Goal: Task Accomplishment & Management: Use online tool/utility

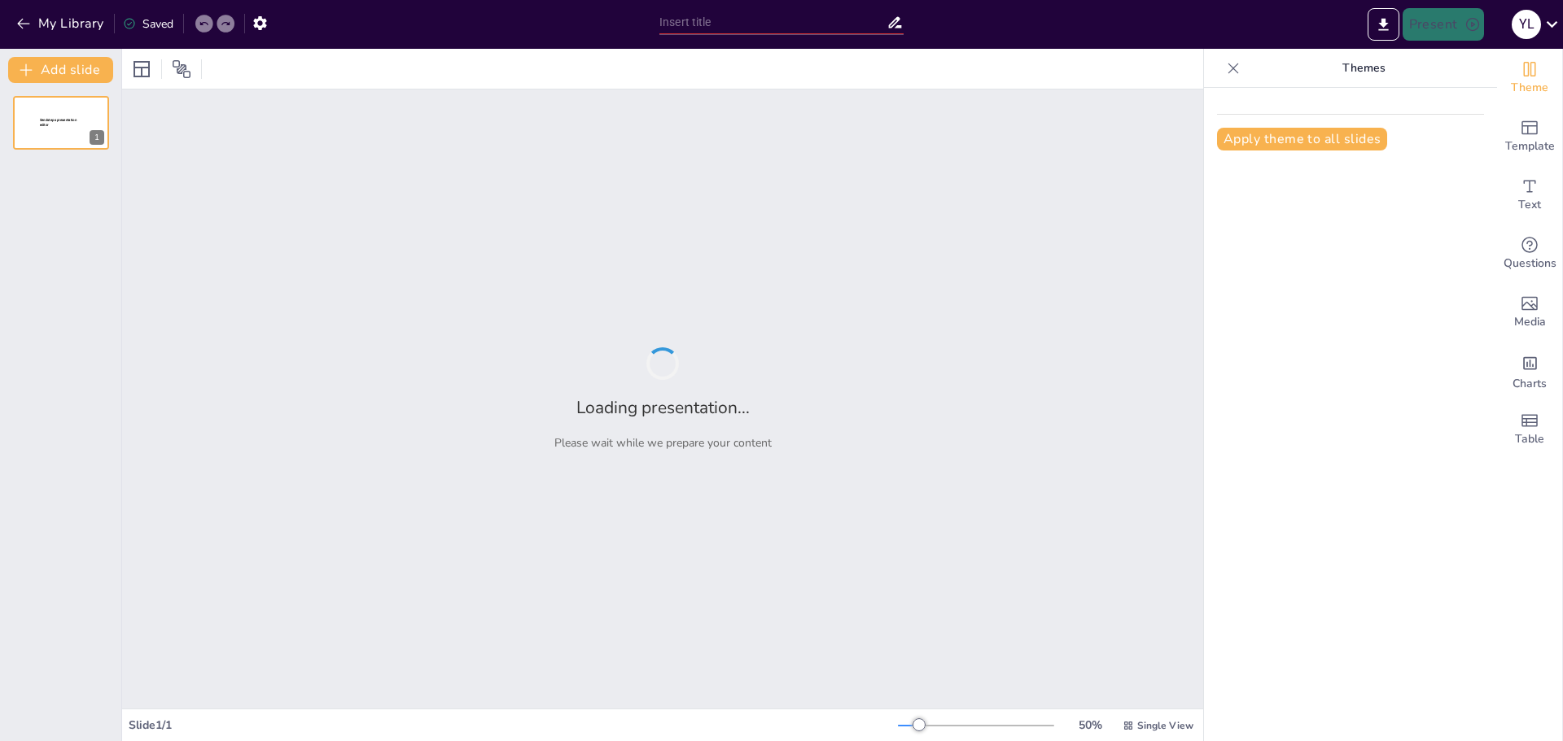
type input "New Sendsteps"
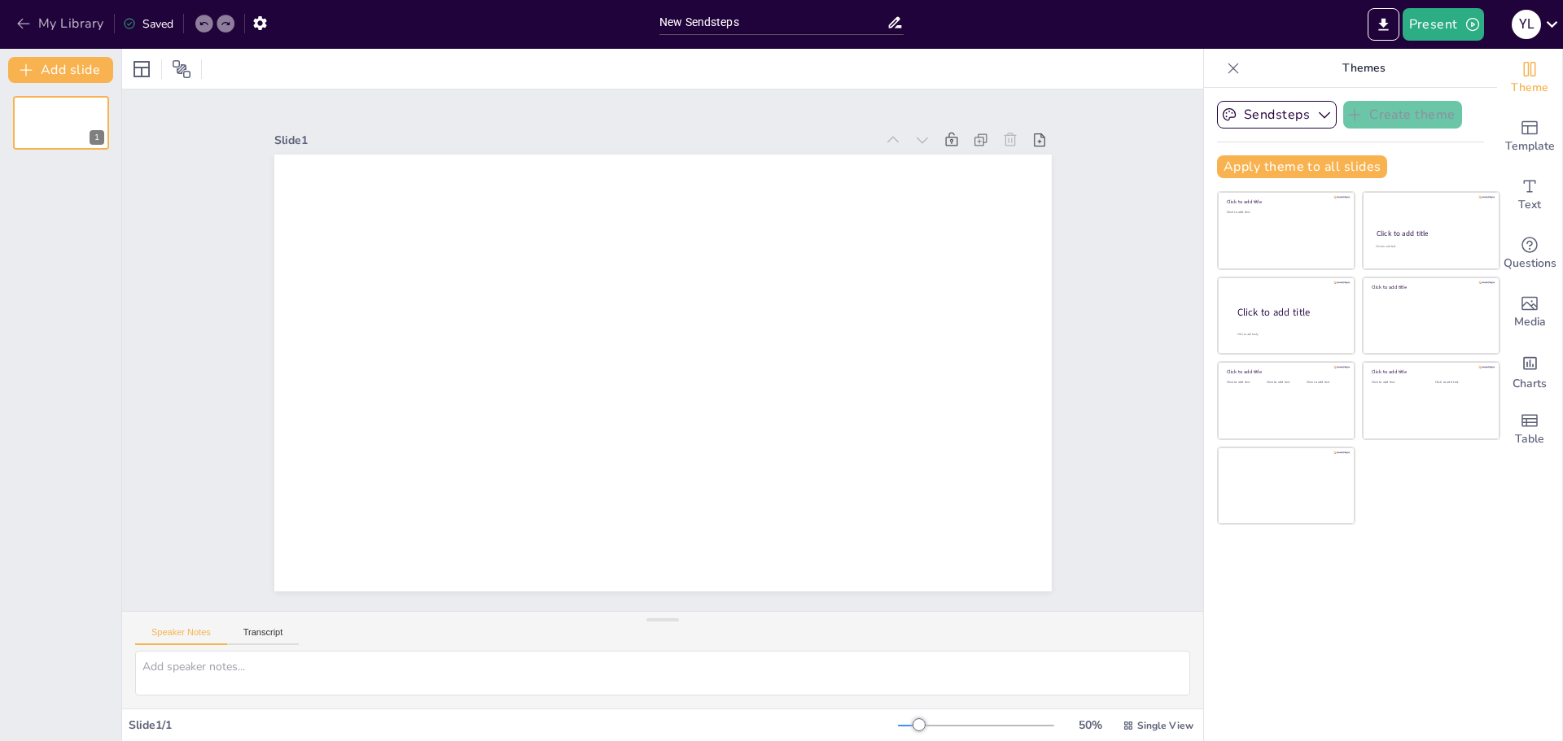
click at [42, 27] on button "My Library" at bounding box center [61, 24] width 98 height 26
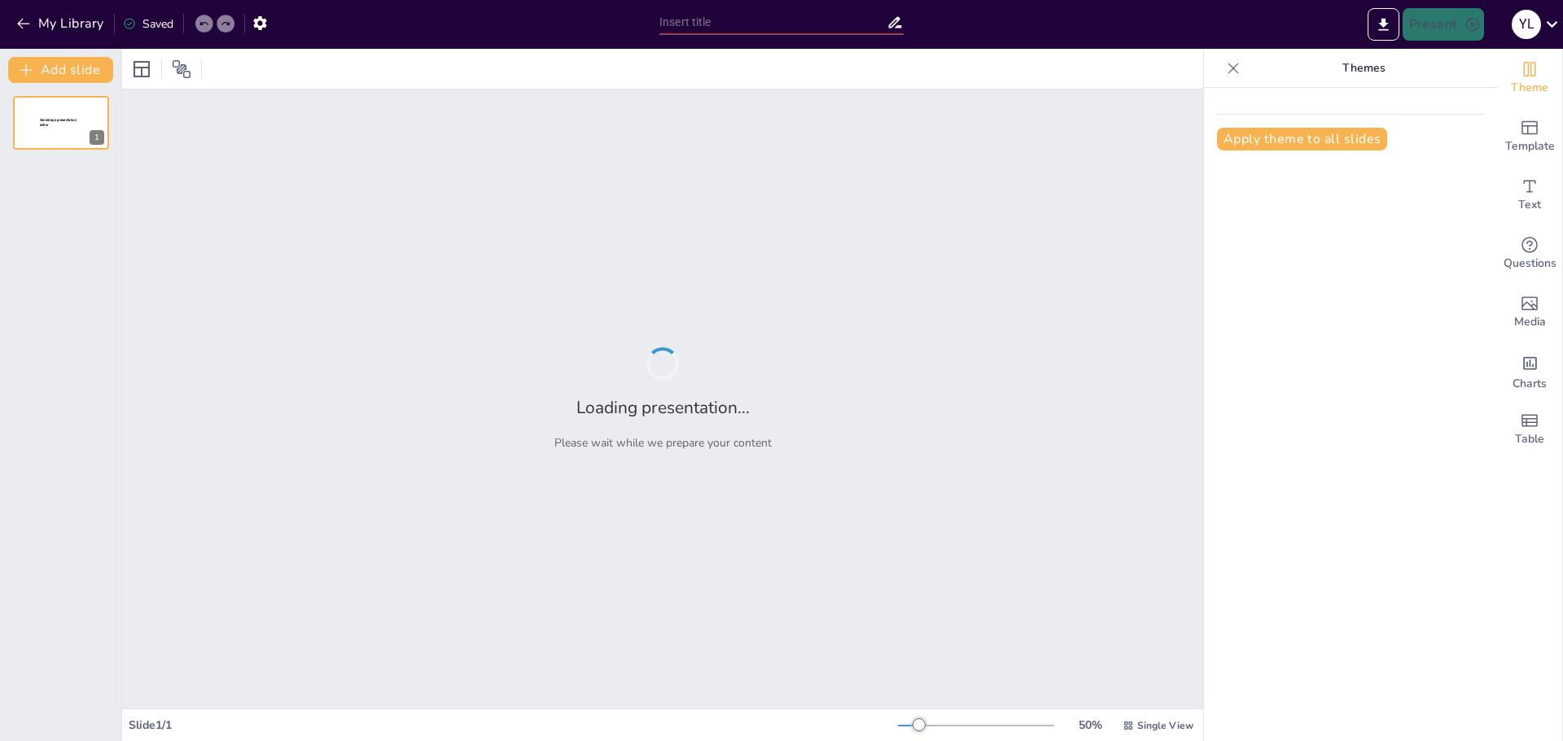
type input "Оболонь: Прогулянка з ілюстраціями та описами"
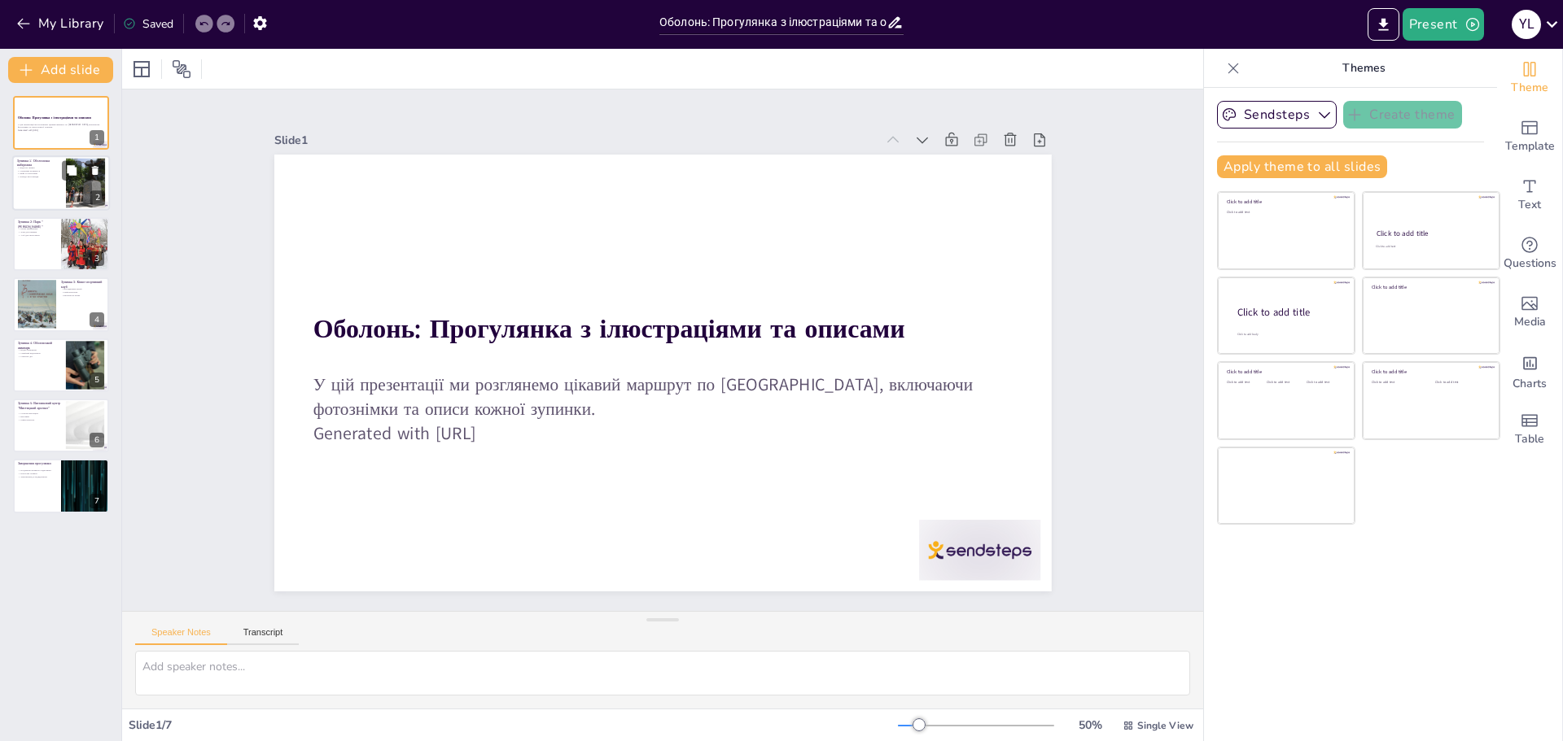
click at [60, 188] on div at bounding box center [61, 183] width 98 height 55
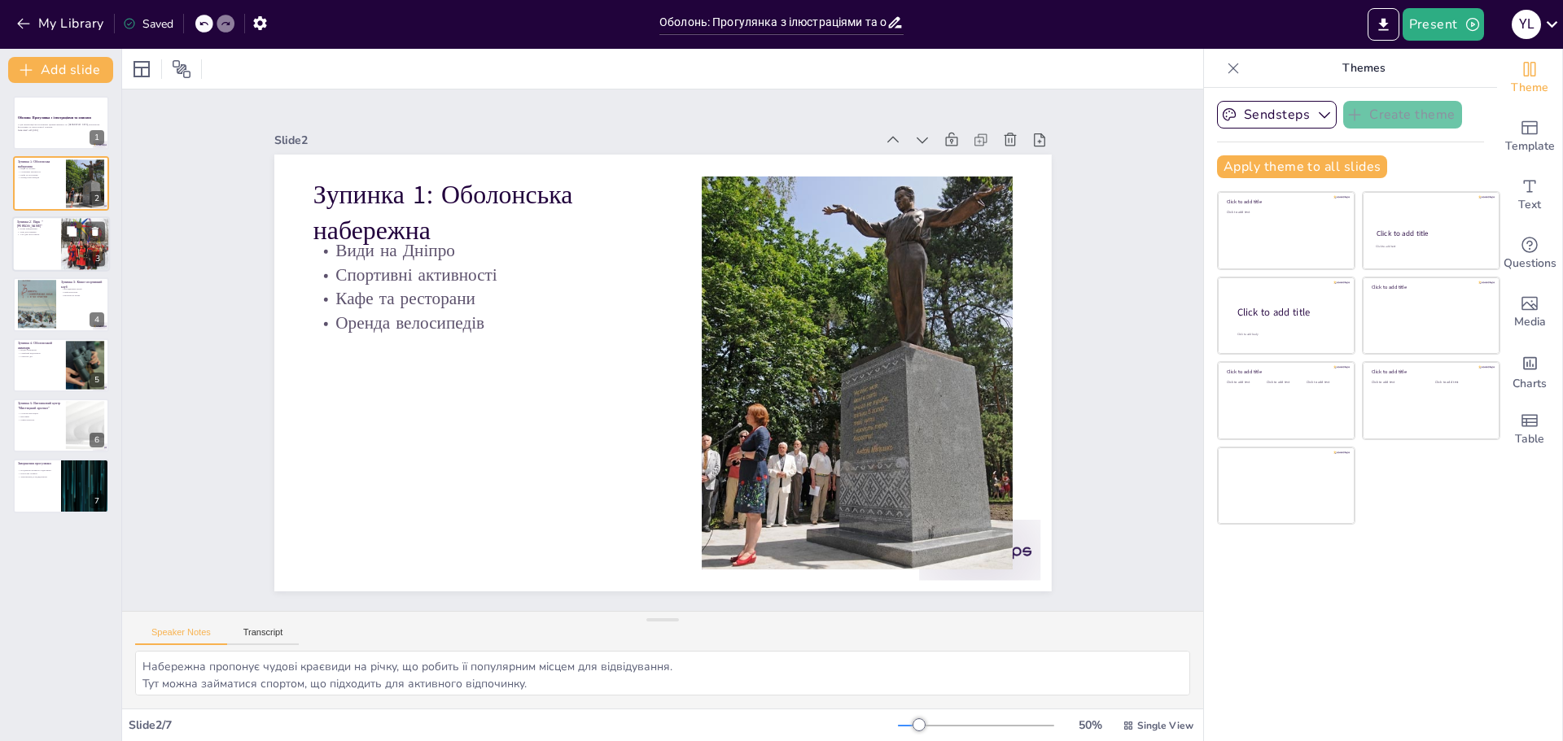
click at [52, 250] on div at bounding box center [61, 244] width 98 height 55
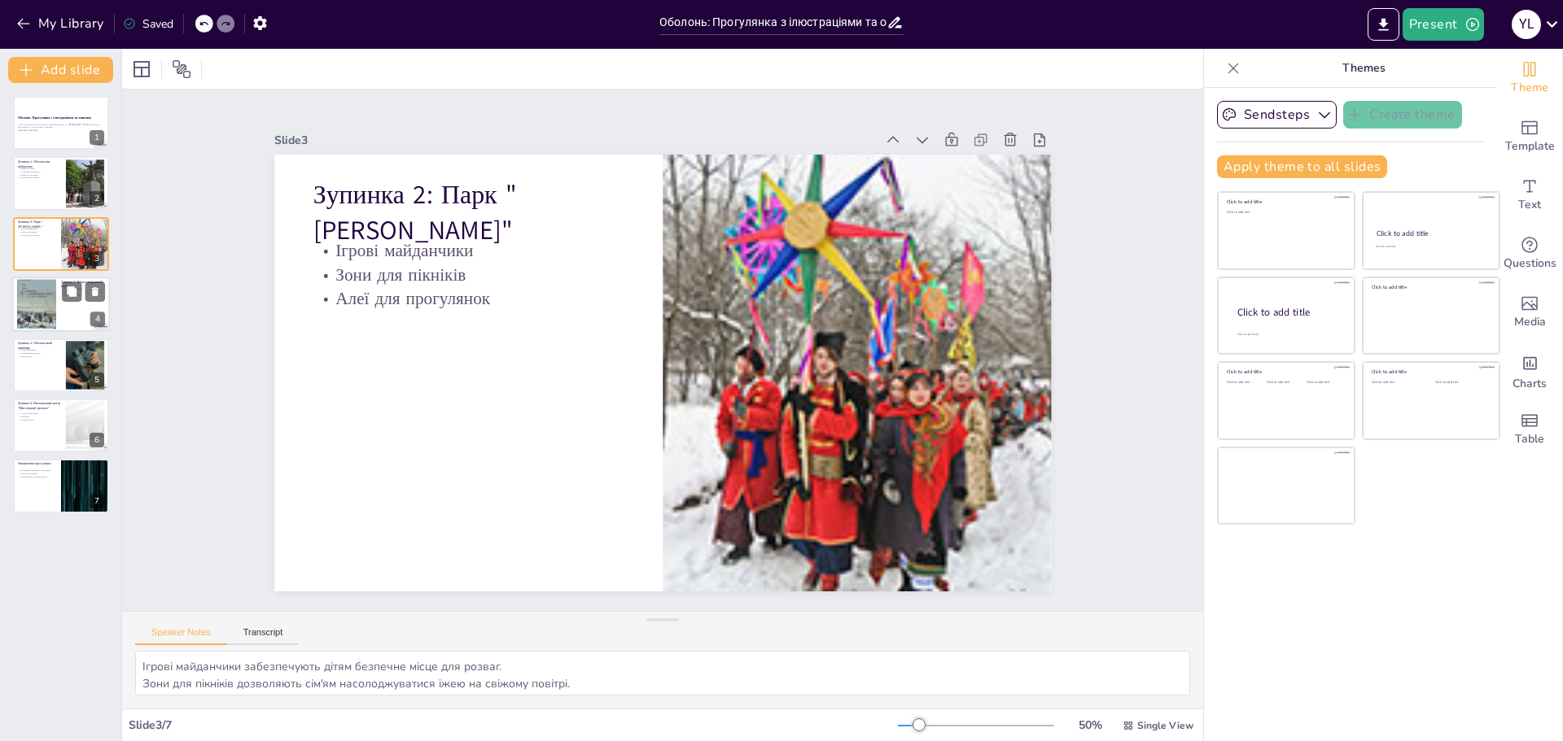
click at [49, 310] on div at bounding box center [36, 304] width 39 height 57
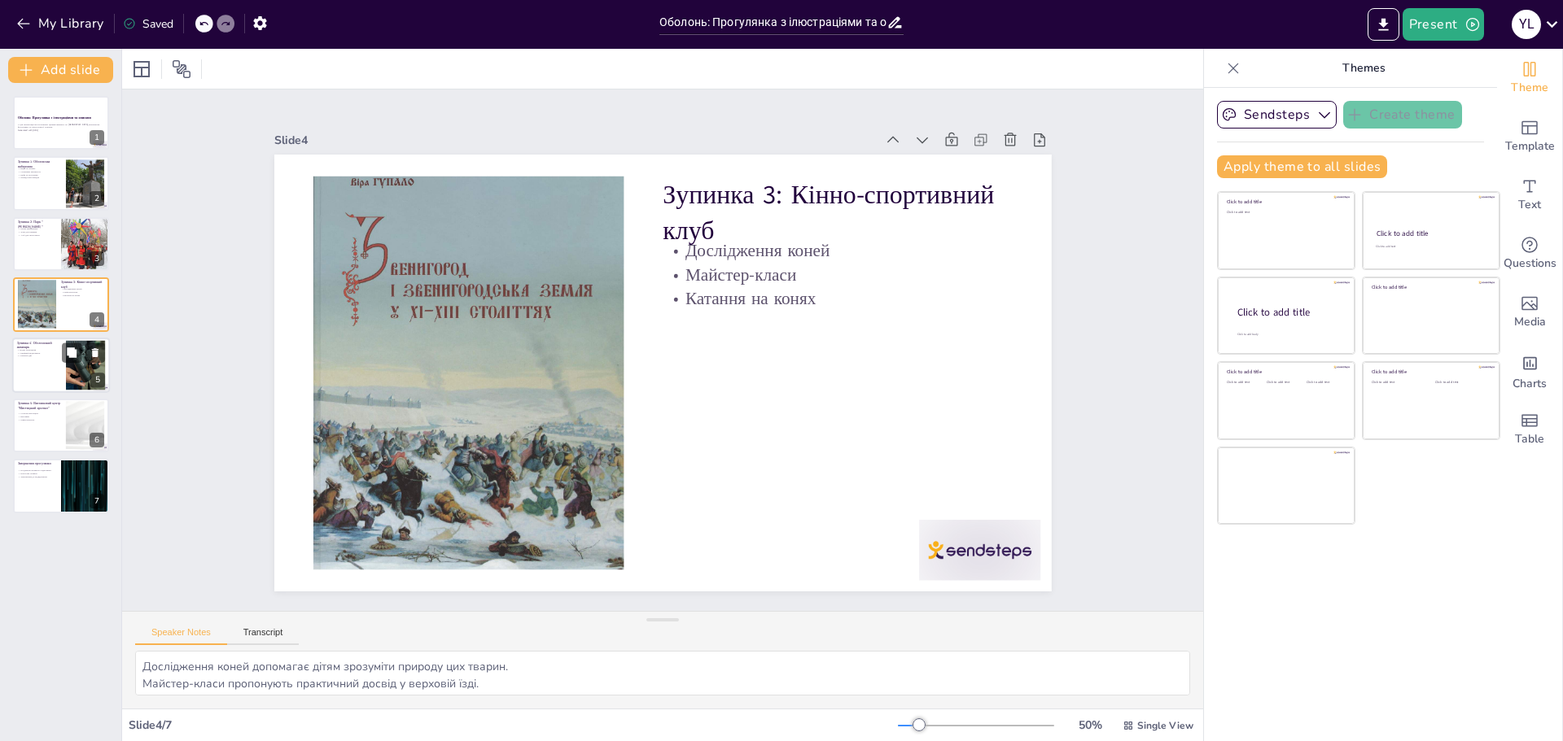
click at [63, 365] on div at bounding box center [61, 365] width 98 height 55
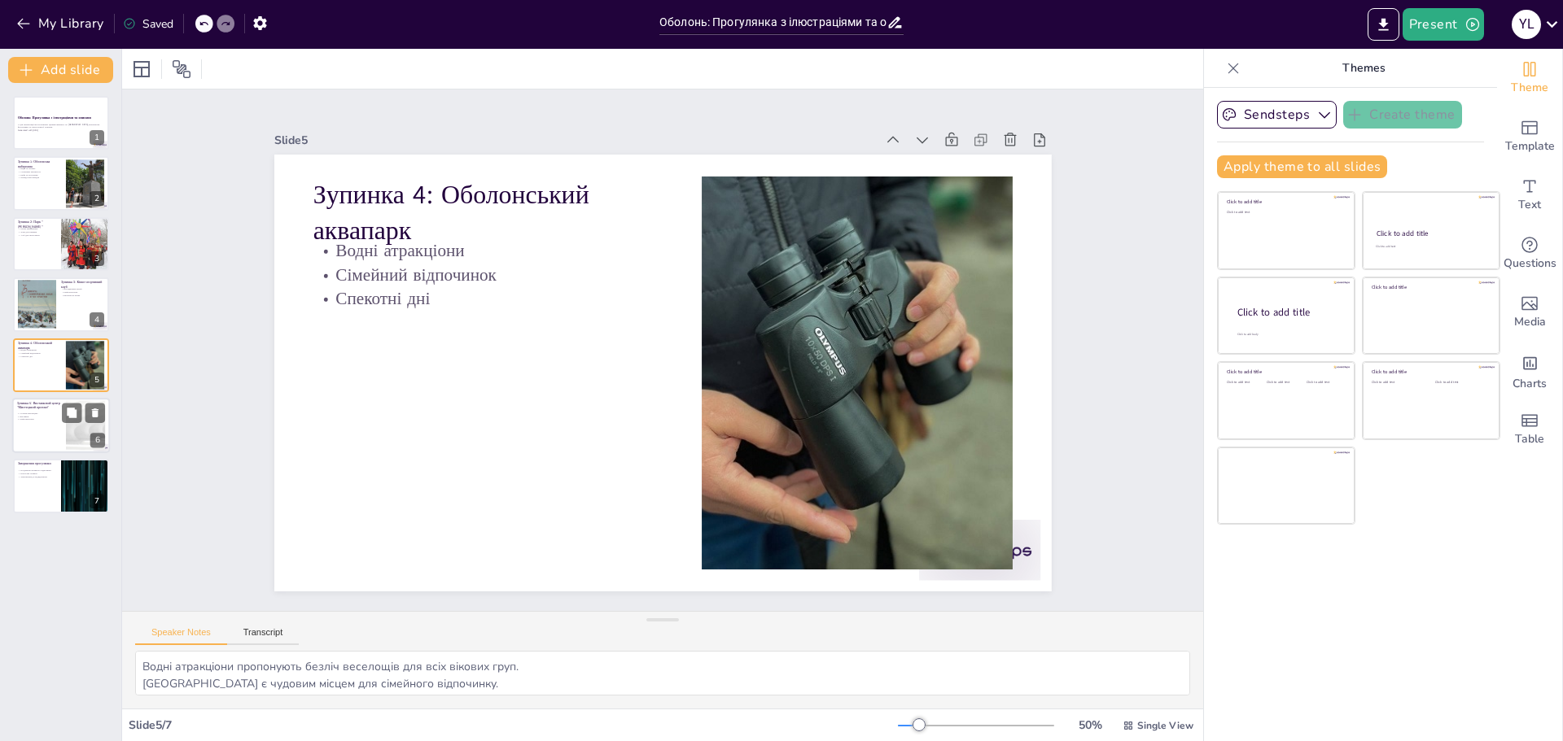
click at [50, 428] on div at bounding box center [61, 425] width 98 height 55
type textarea "Сучасне мистецтво розширює горизонти та надихає молодь. Виставки представляють …"
